Goal: Check status: Check status

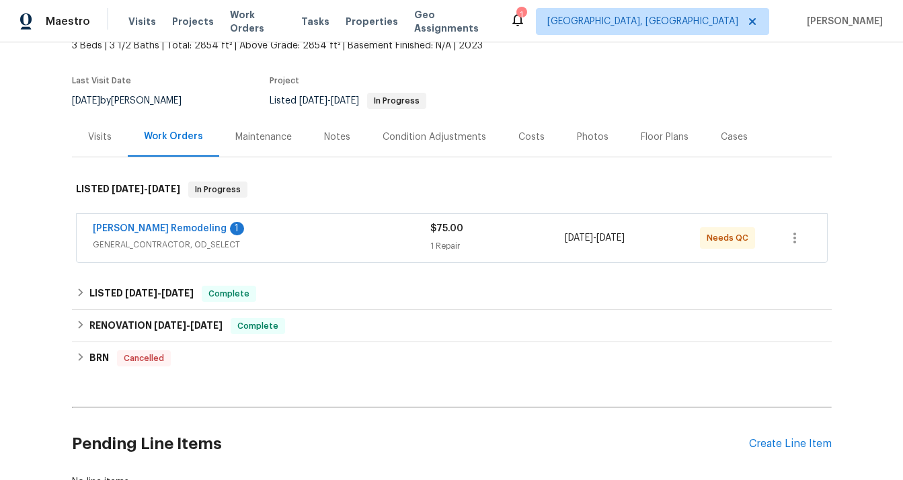
scroll to position [91, 0]
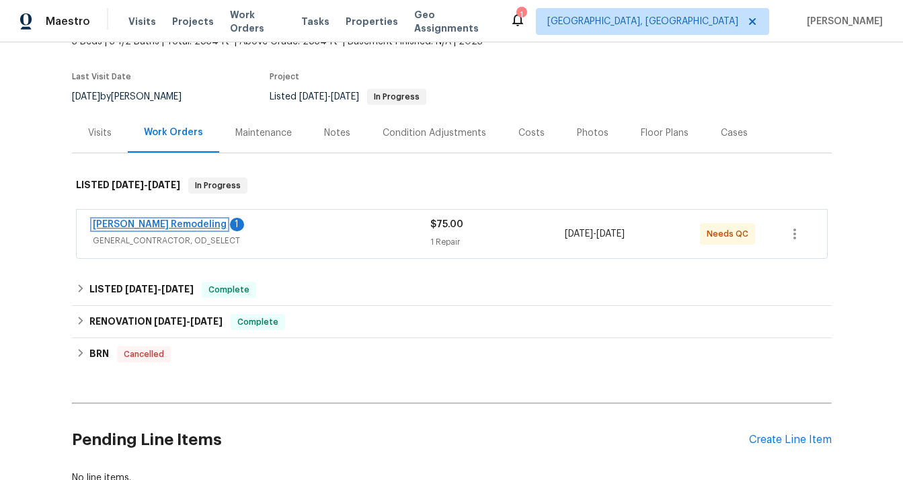
click at [151, 223] on link "[PERSON_NAME] Remodeling" at bounding box center [160, 224] width 134 height 9
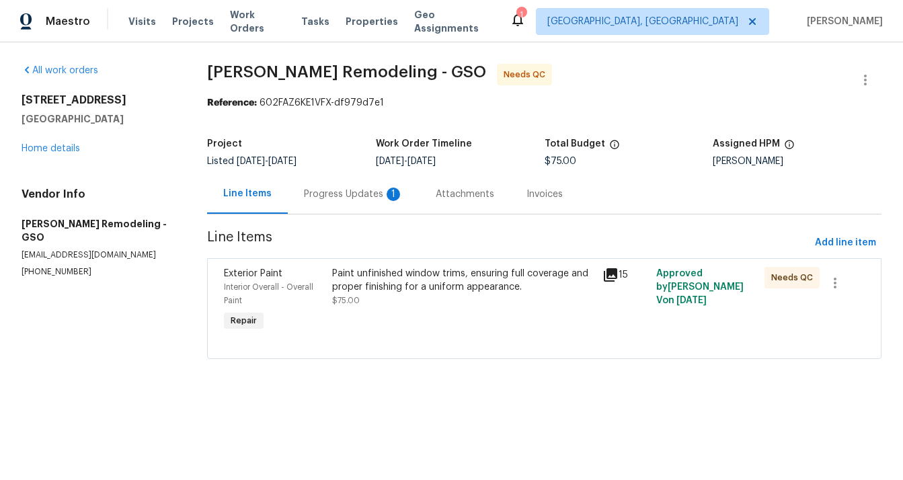
click at [333, 194] on div "Progress Updates 1" at bounding box center [354, 194] width 100 height 13
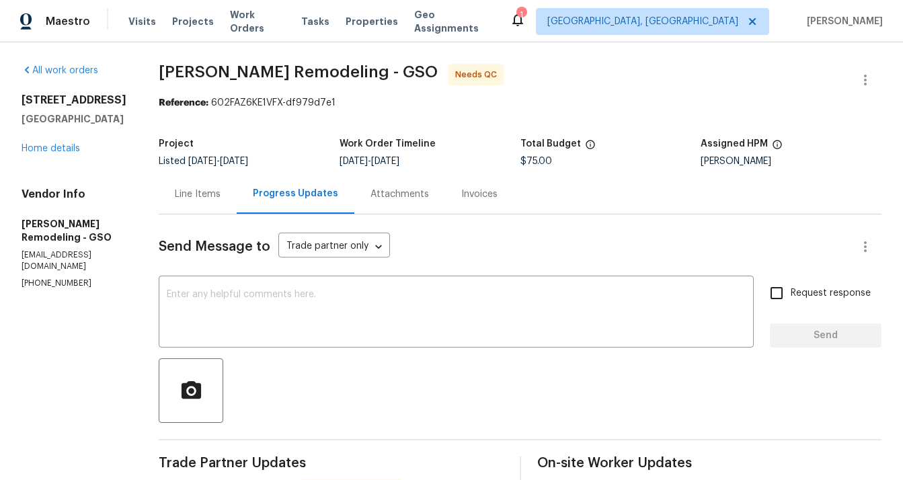
click at [204, 190] on div "Line Items" at bounding box center [198, 194] width 46 height 13
